Goal: Transaction & Acquisition: Obtain resource

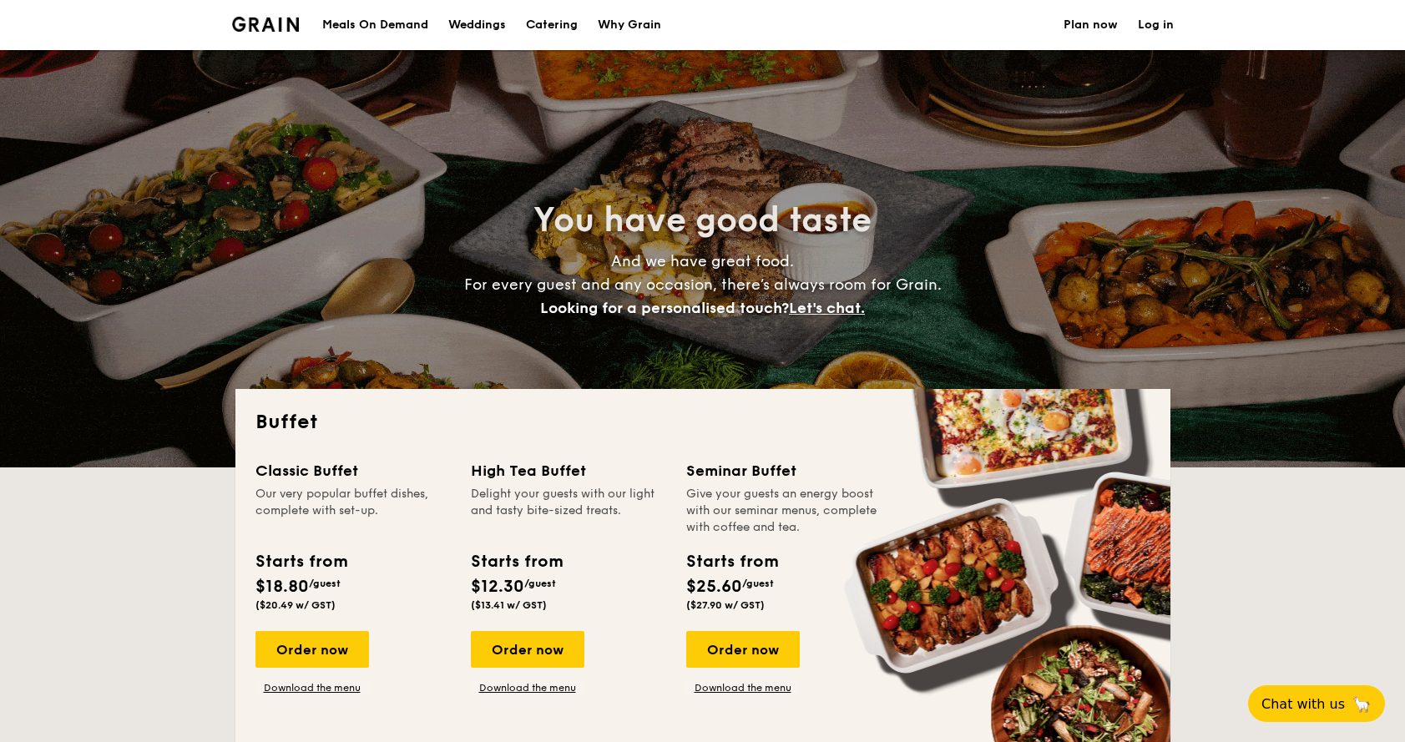
select select
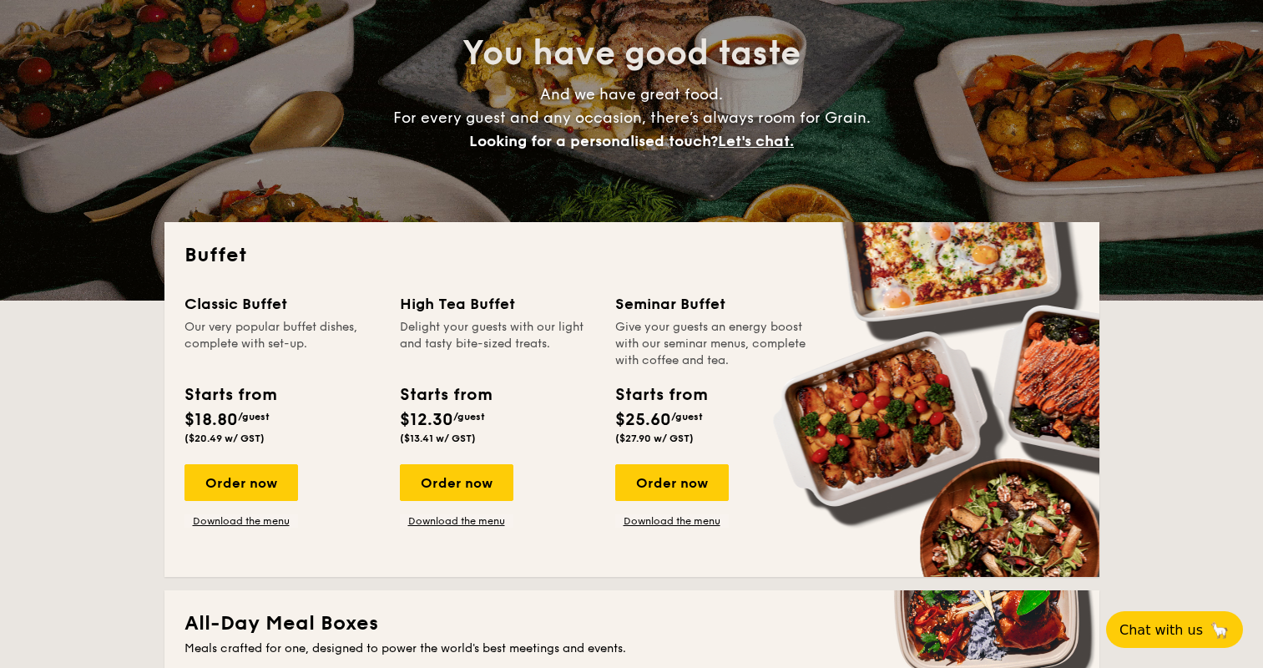
scroll to position [250, 0]
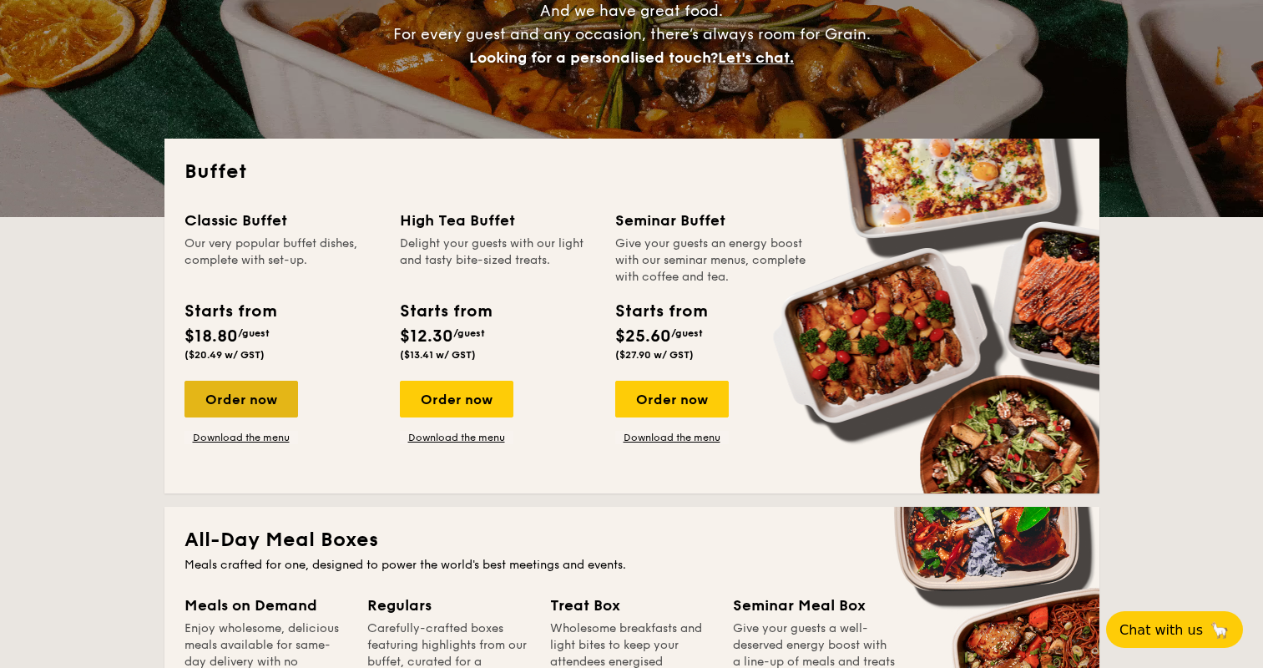
click at [289, 405] on div "Order now" at bounding box center [242, 399] width 114 height 37
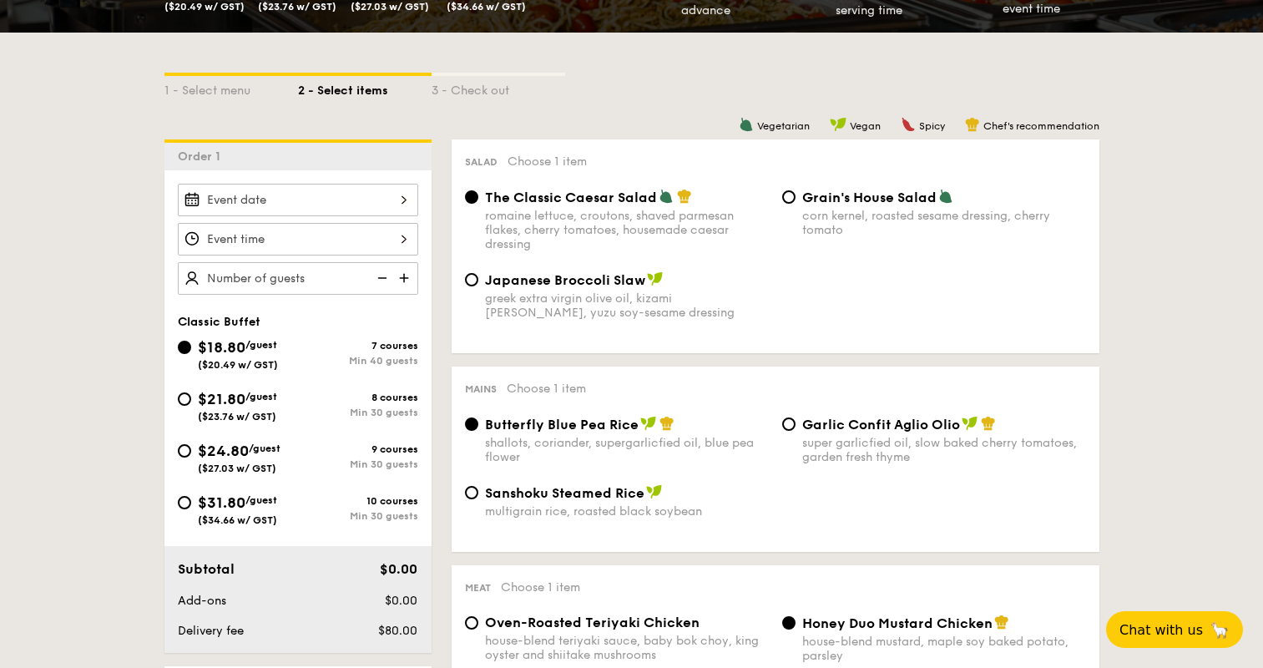
scroll to position [414, 0]
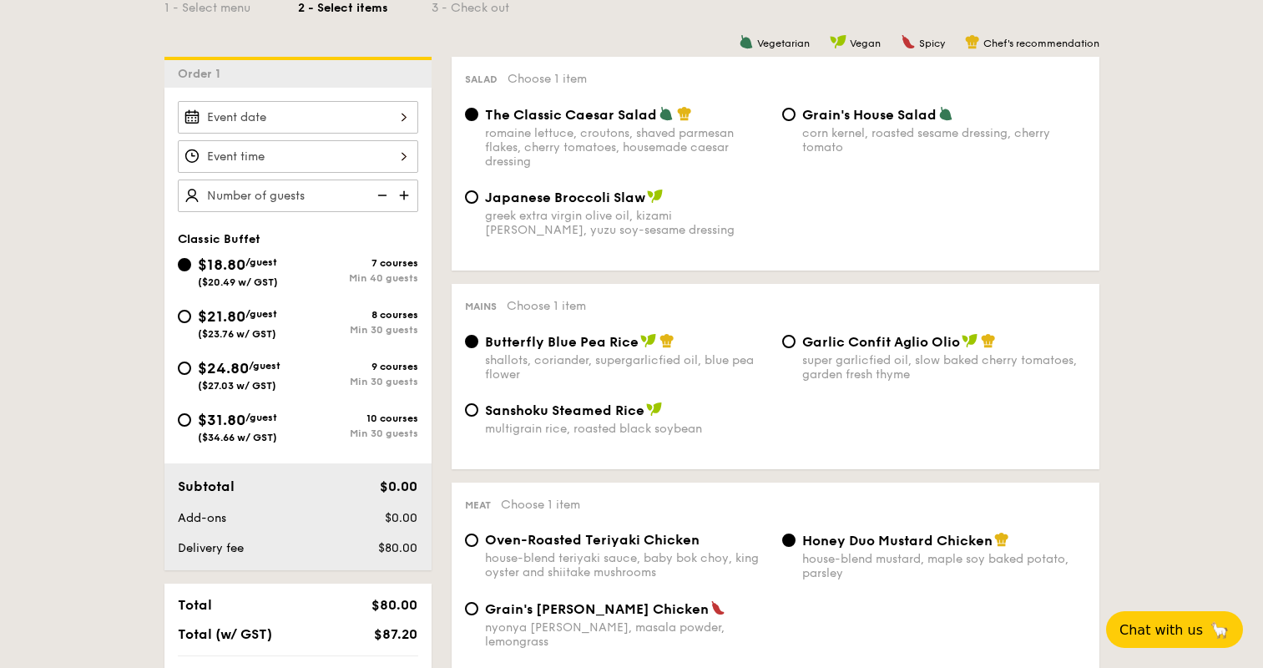
click at [261, 315] on span "/guest" at bounding box center [261, 314] width 32 height 12
click at [191, 315] on input "$21.80 /guest ($23.76 w/ GST) 8 courses Min 30 guests" at bounding box center [184, 316] width 13 height 13
radio input "true"
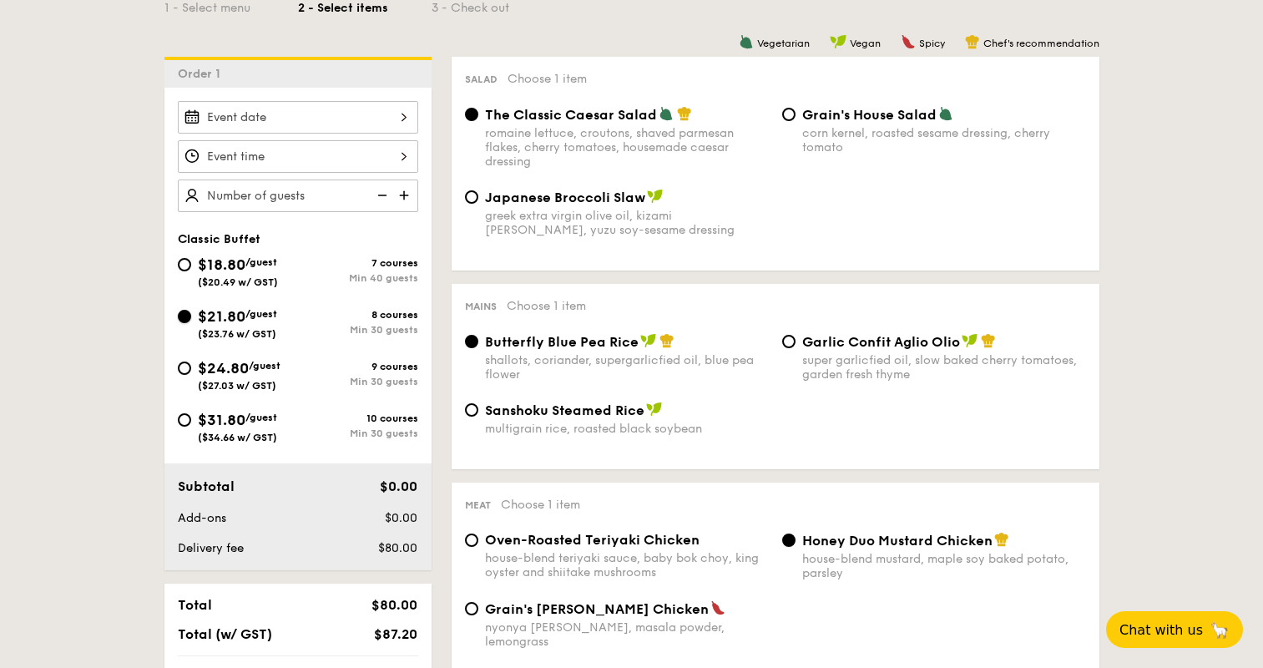
radio input "true"
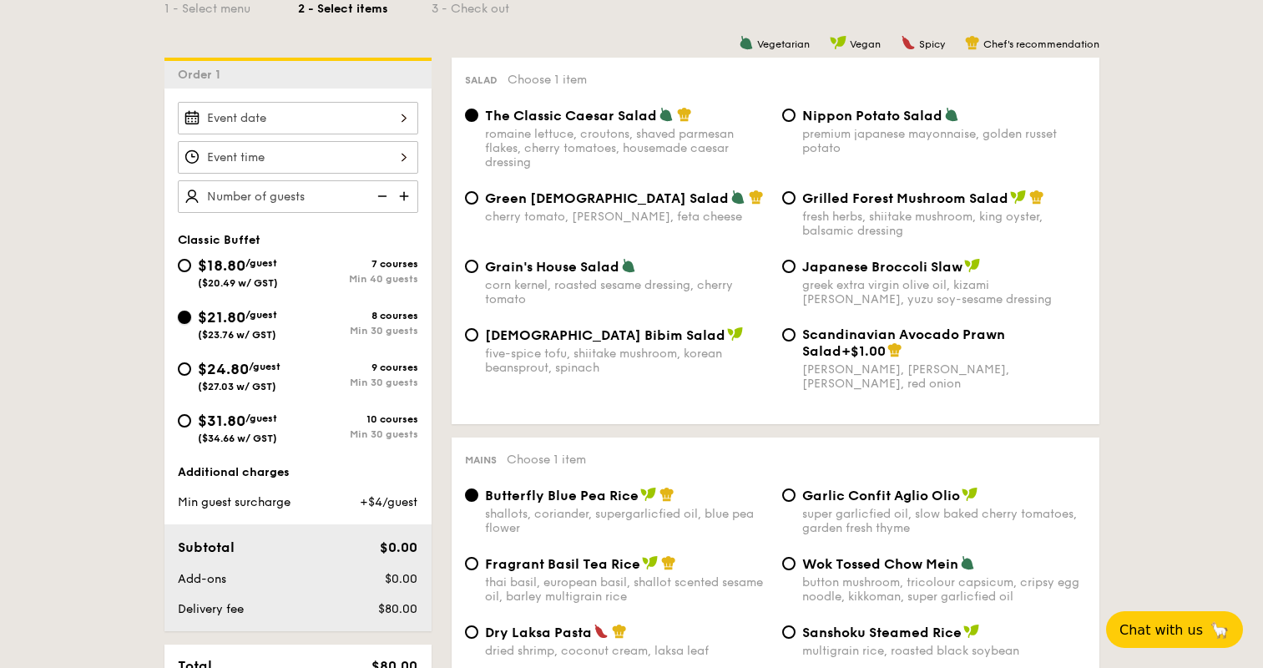
scroll to position [0, 0]
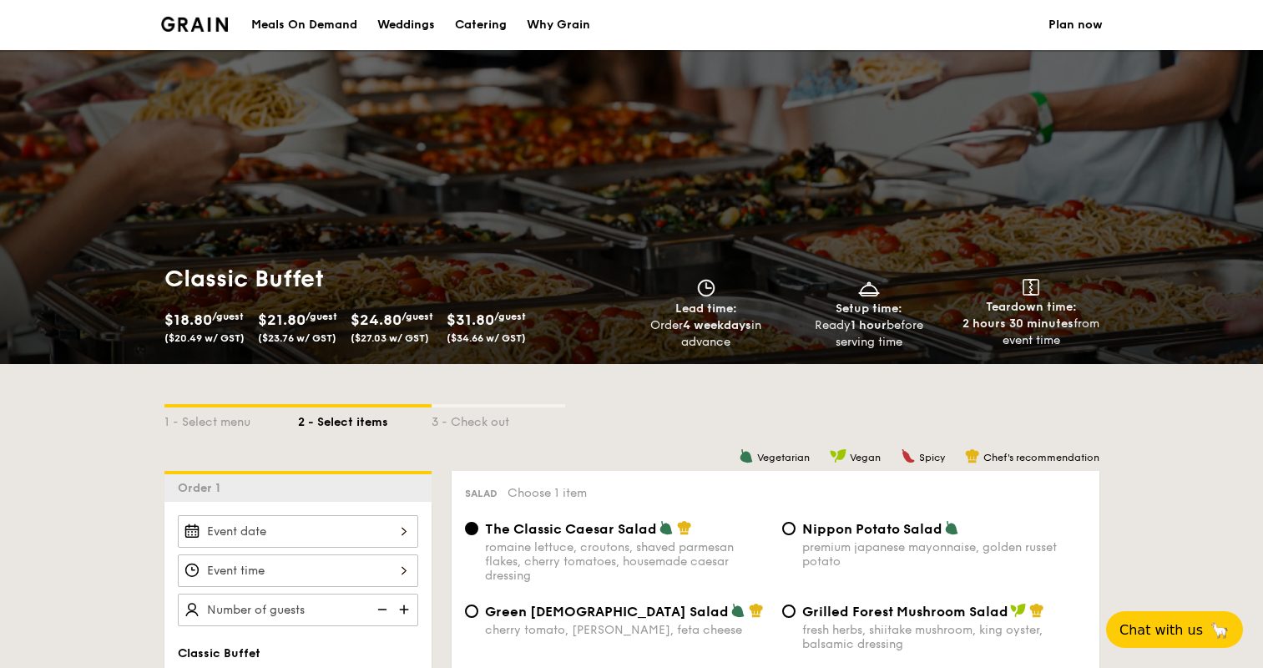
click at [502, 20] on div "Catering" at bounding box center [481, 25] width 52 height 50
select select
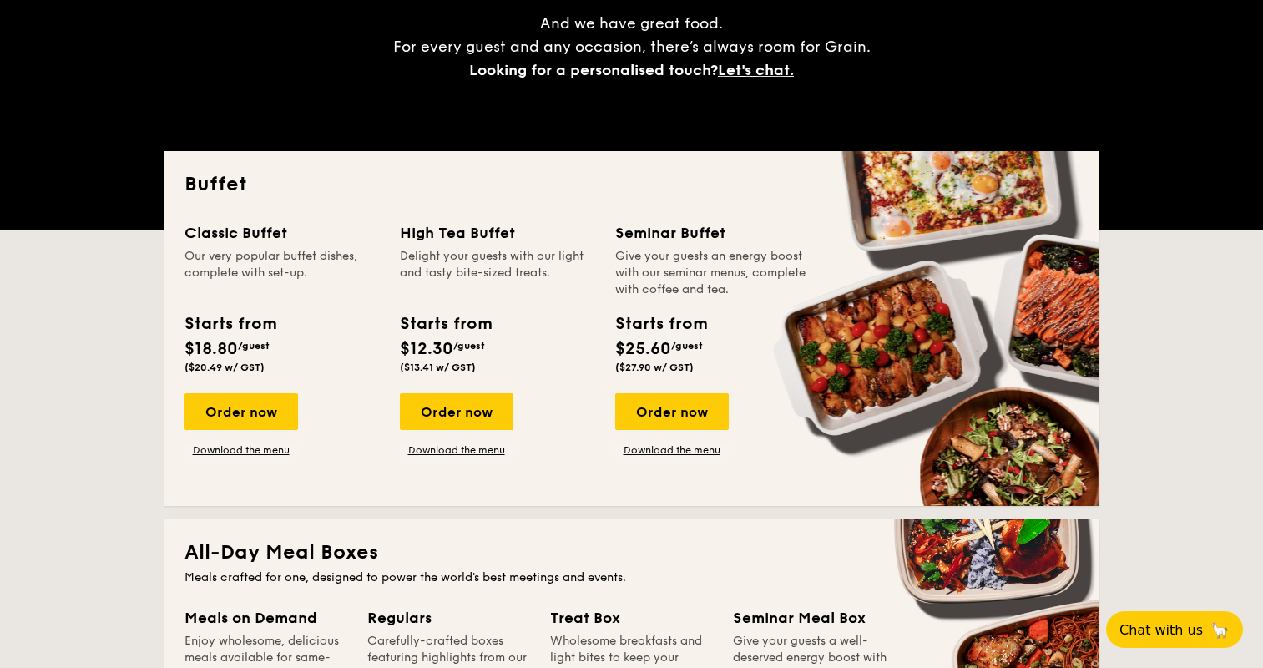
scroll to position [334, 0]
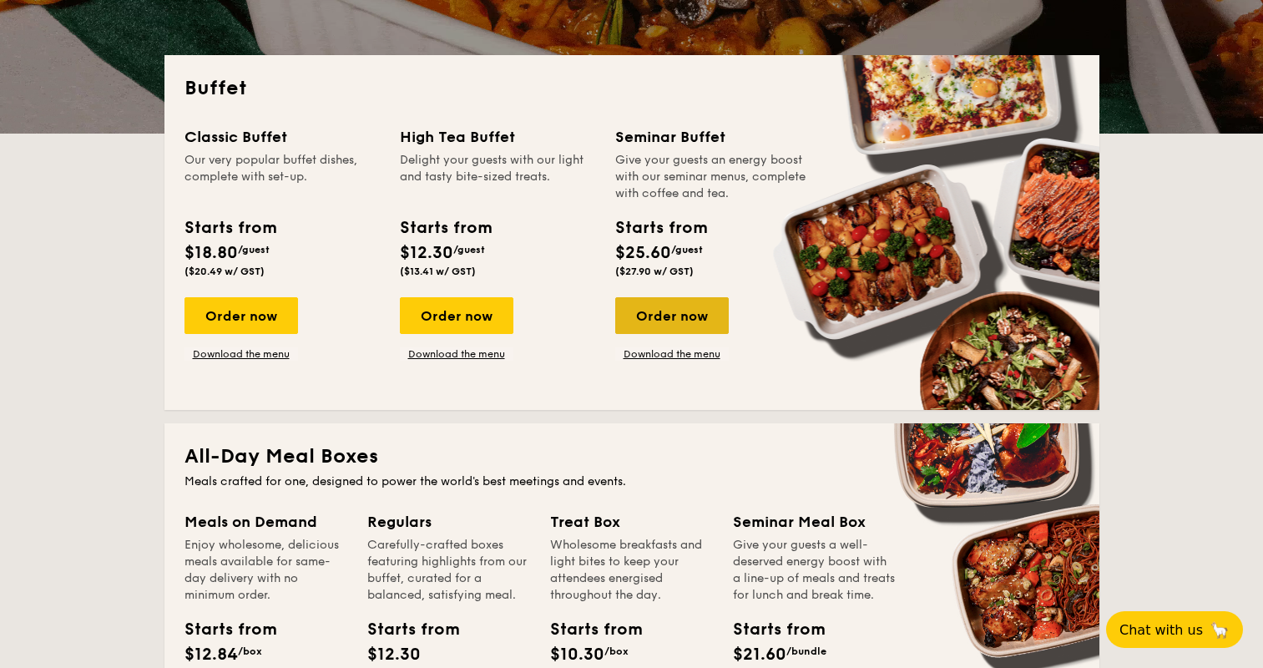
click at [674, 324] on div "Order now" at bounding box center [672, 315] width 114 height 37
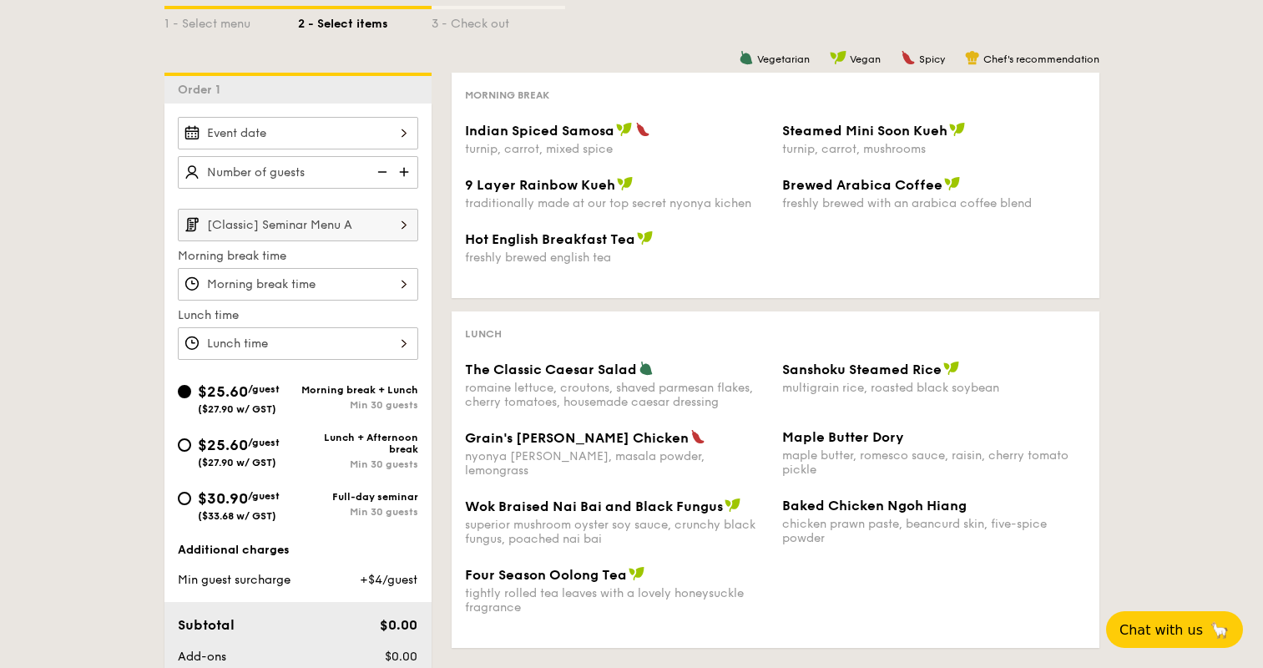
scroll to position [334, 0]
select select
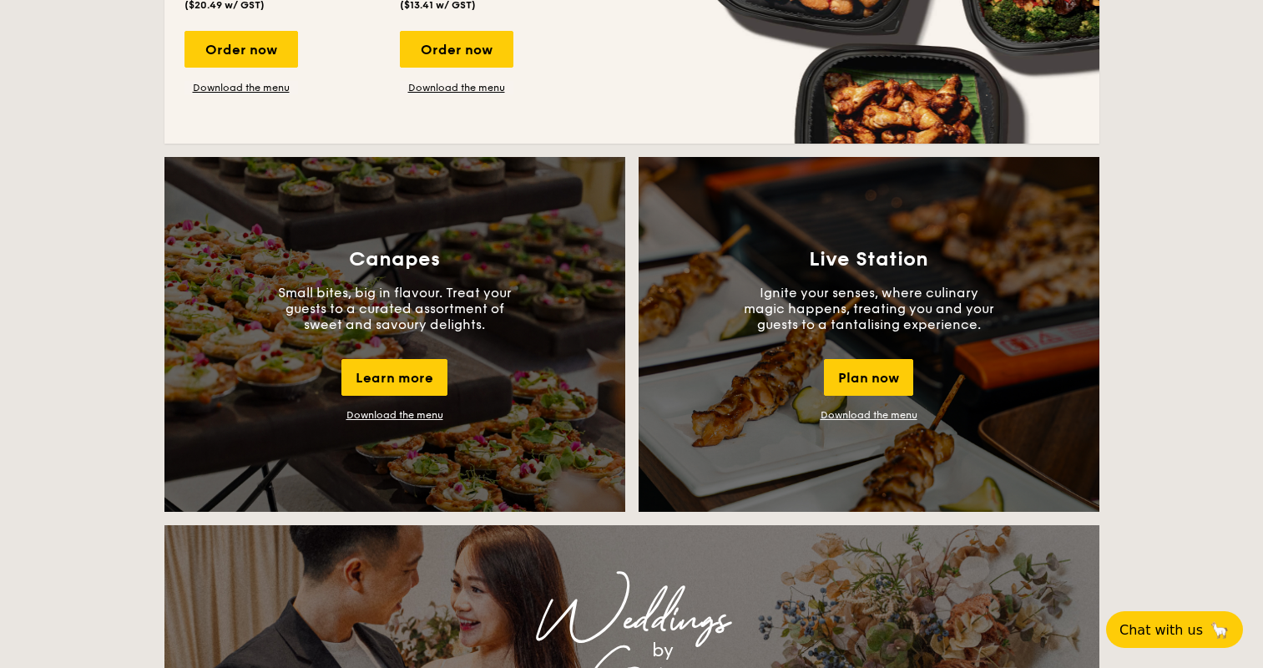
scroll to position [1419, 0]
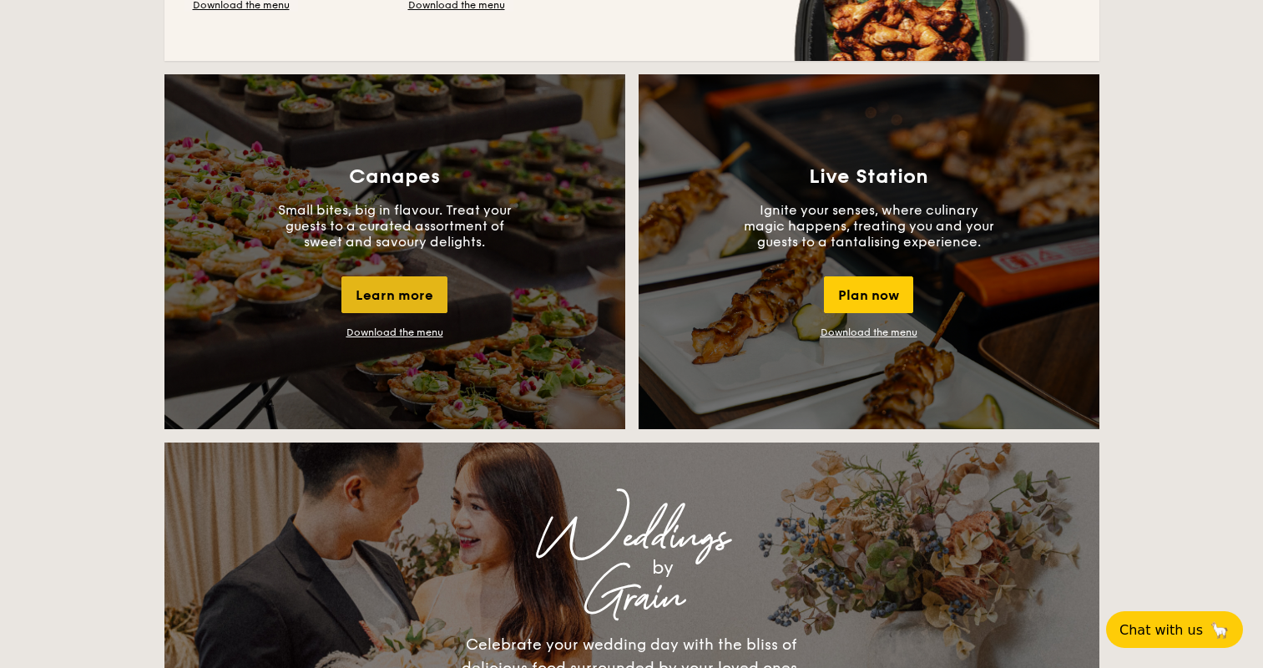
click at [401, 293] on div "Learn more" at bounding box center [395, 294] width 106 height 37
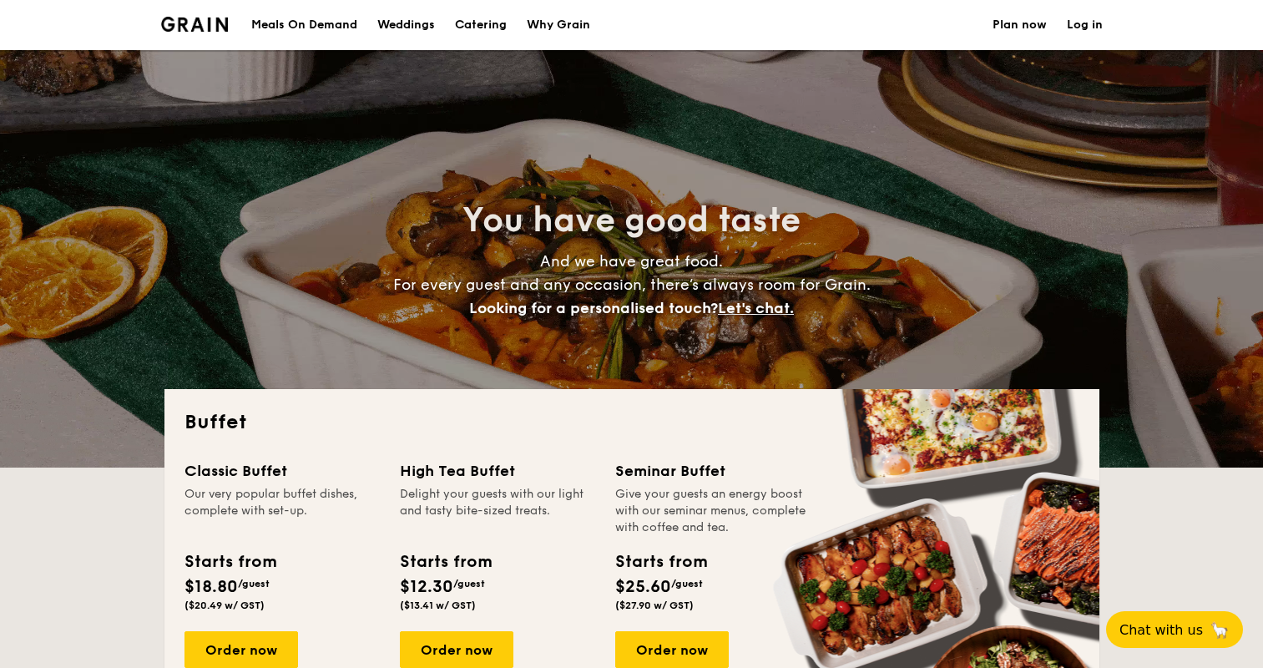
scroll to position [277, 0]
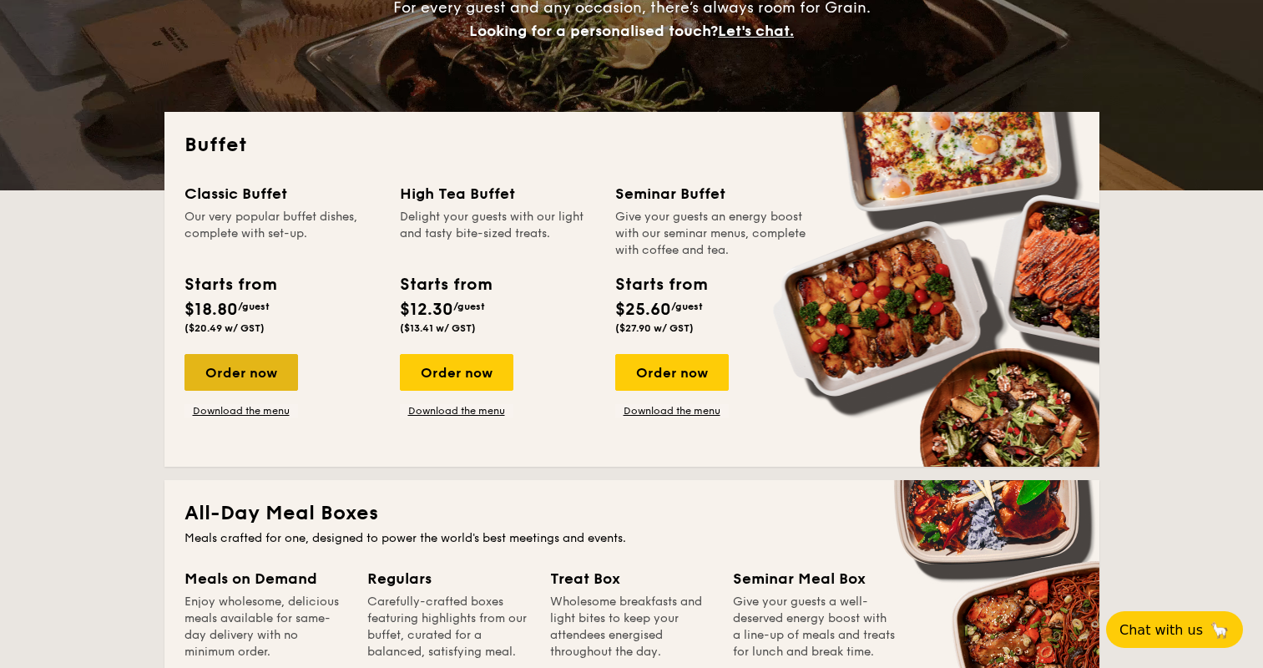
click at [270, 373] on div "Order now" at bounding box center [242, 372] width 114 height 37
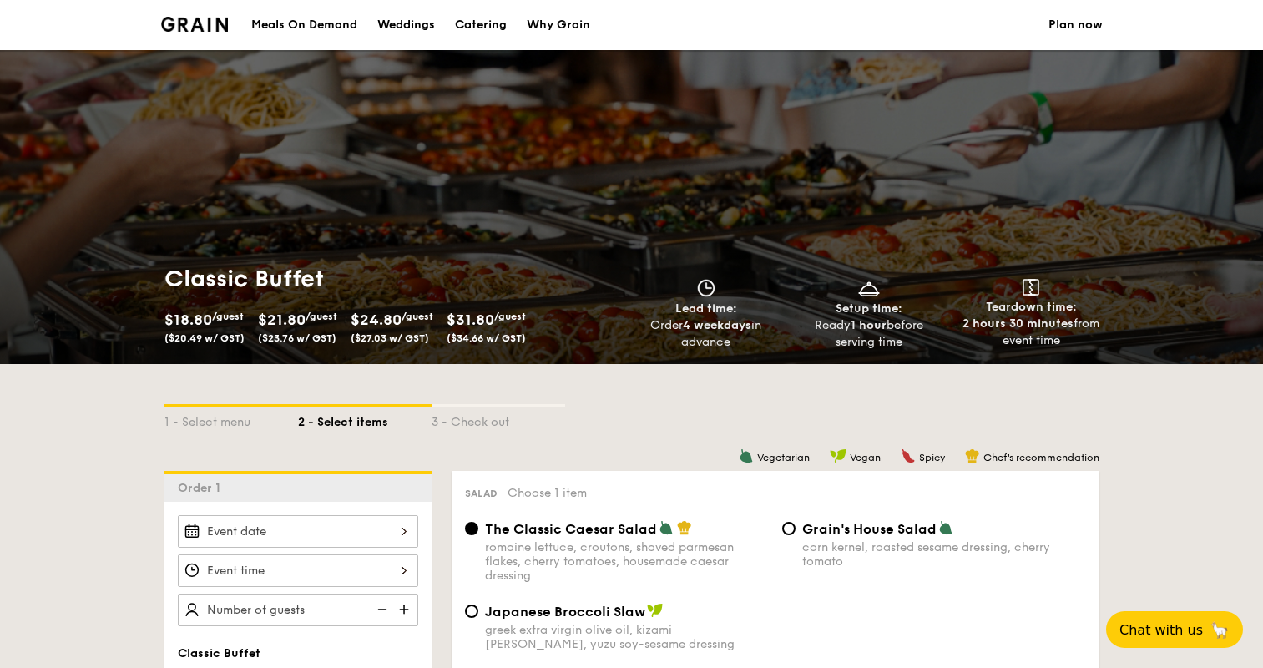
scroll to position [125, 0]
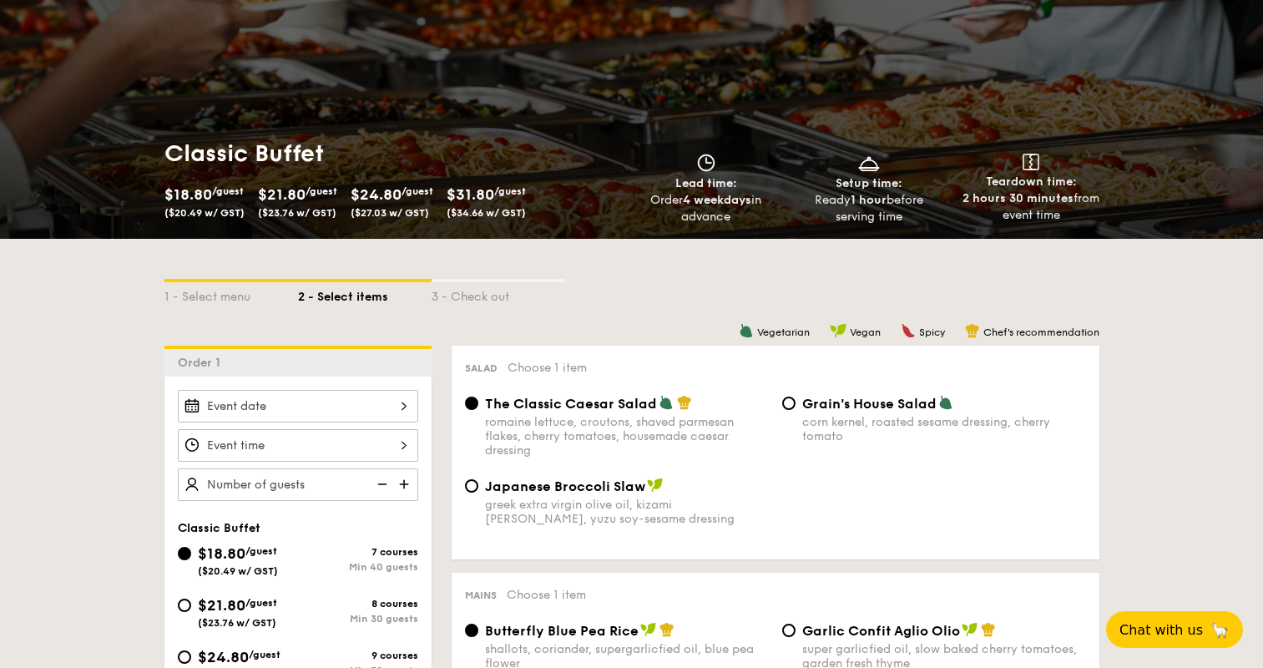
select select
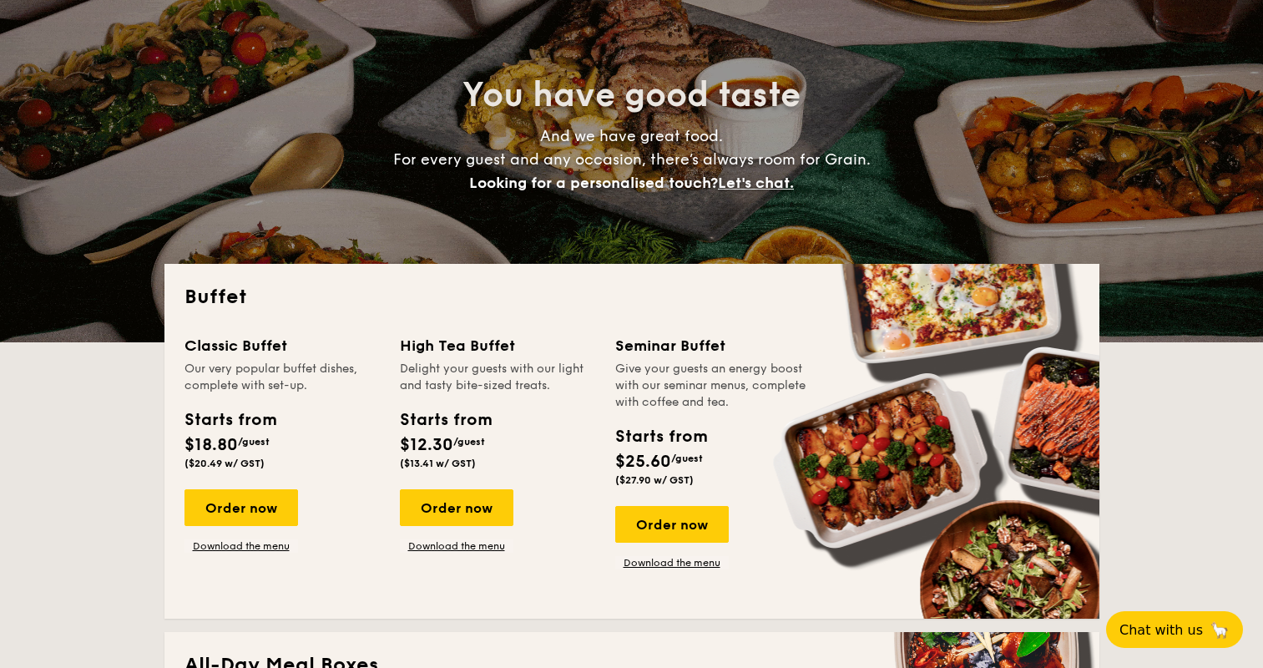
scroll to position [242, 0]
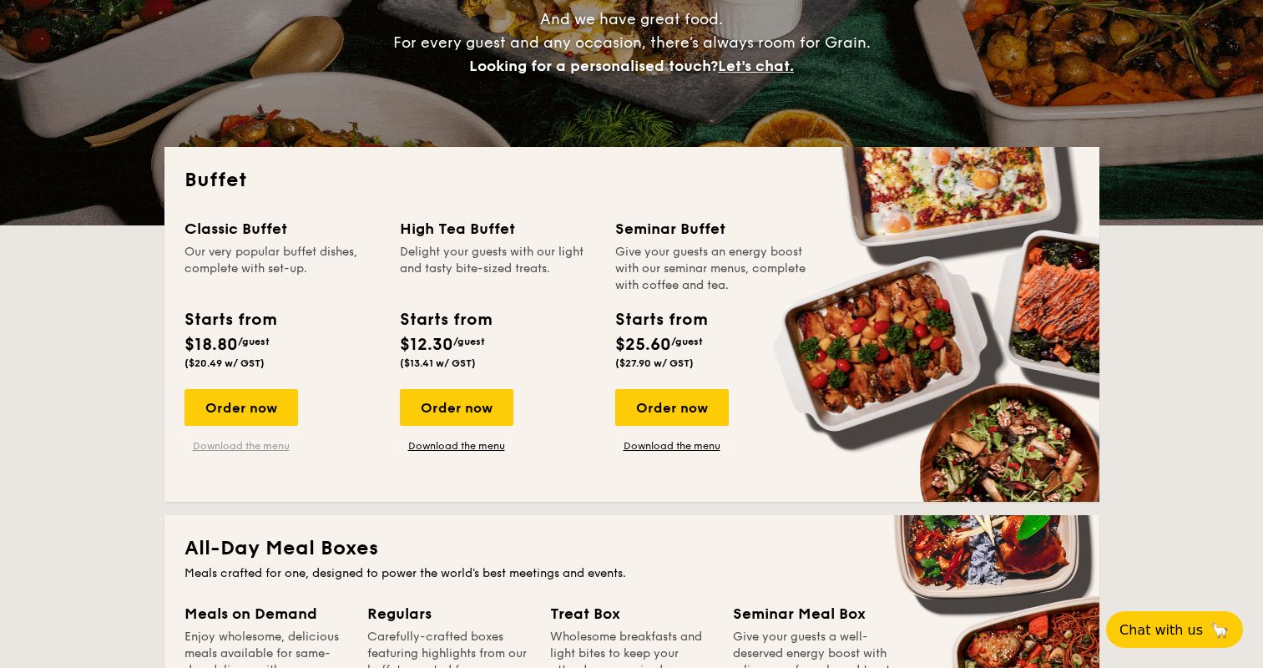
click at [231, 443] on link "Download the menu" at bounding box center [242, 445] width 114 height 13
